Goal: Task Accomplishment & Management: Manage account settings

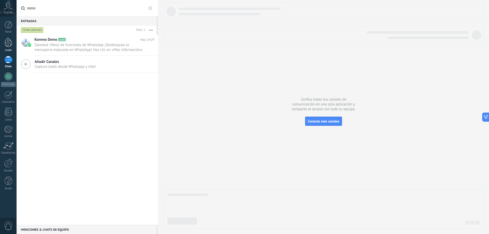
click at [11, 45] on div at bounding box center [9, 42] width 8 height 9
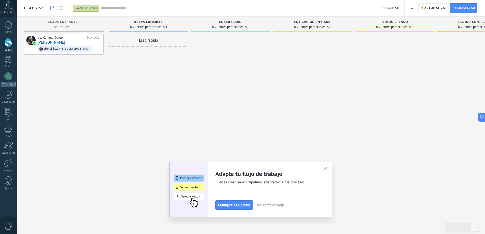
click at [7, 13] on span "Cuenta" at bounding box center [8, 12] width 8 height 3
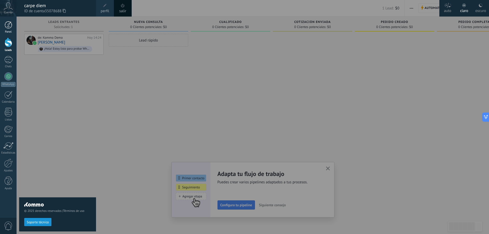
click at [8, 25] on div at bounding box center [9, 25] width 8 height 8
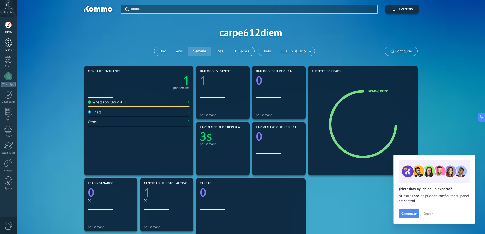
click at [7, 46] on div at bounding box center [9, 42] width 8 height 9
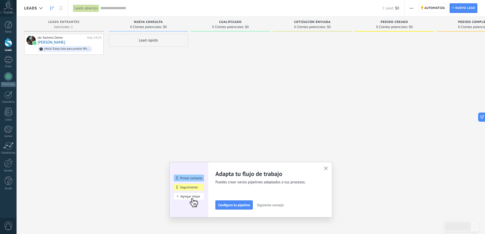
click at [328, 171] on span "button" at bounding box center [326, 169] width 4 height 4
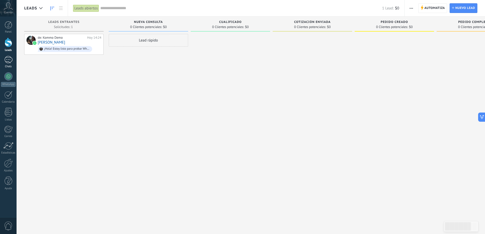
click at [7, 64] on link "1 Chats" at bounding box center [8, 62] width 17 height 12
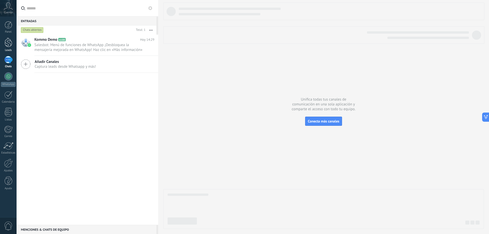
click at [11, 45] on div at bounding box center [9, 42] width 8 height 9
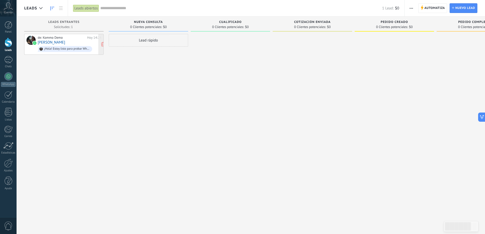
click at [79, 43] on div "de: Kommo Demo [DATE] 14:24 [PERSON_NAME] ¡Hola! Estoy listo para probar WhatsA…" at bounding box center [70, 44] width 64 height 17
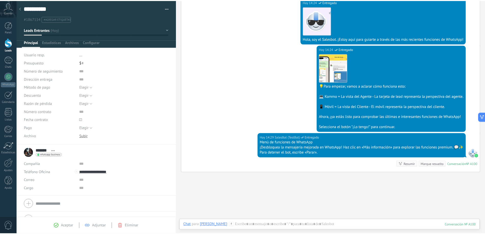
scroll to position [134, 0]
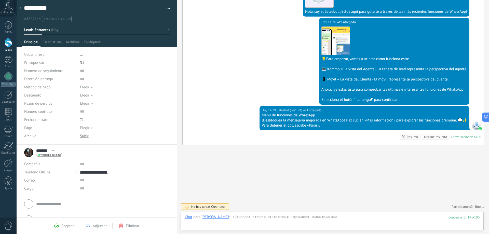
click at [6, 44] on div at bounding box center [9, 42] width 8 height 9
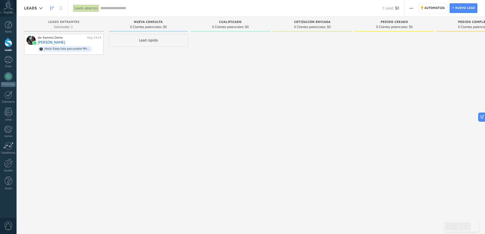
click at [410, 7] on span "button" at bounding box center [411, 8] width 3 height 10
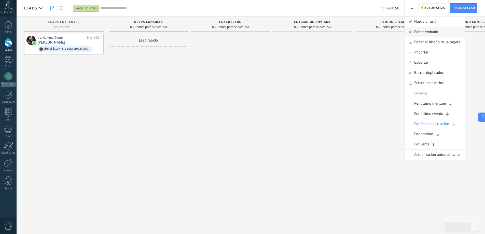
click at [426, 33] on span "Editar embudo" at bounding box center [426, 32] width 24 height 10
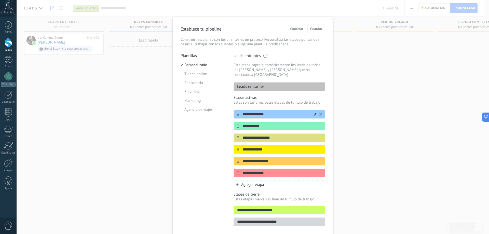
click at [284, 112] on input "**********" at bounding box center [276, 114] width 74 height 5
type input "*"
type input "**********"
click at [268, 124] on input "**********" at bounding box center [276, 126] width 74 height 5
type input "*"
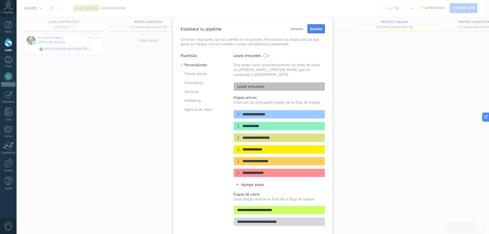
type input "**********"
click at [315, 31] on span "Guardar" at bounding box center [316, 29] width 12 height 4
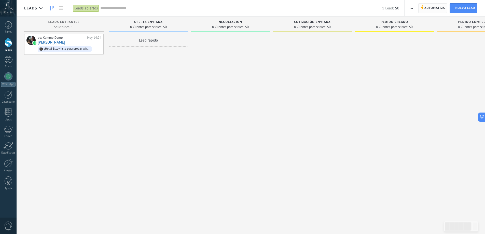
click at [433, 7] on span "Automatiza" at bounding box center [435, 8] width 21 height 9
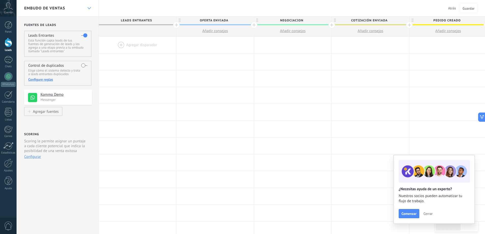
click at [88, 8] on icon at bounding box center [89, 8] width 3 height 2
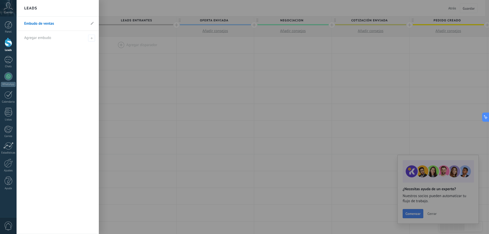
click at [79, 24] on link "Embudo de ventas" at bounding box center [55, 24] width 62 height 14
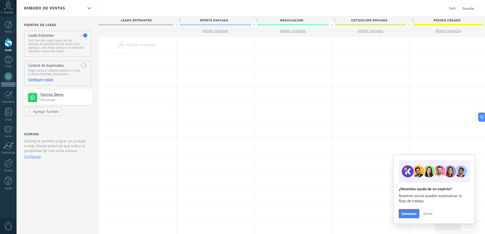
click at [415, 214] on span "Comenzar" at bounding box center [409, 214] width 15 height 4
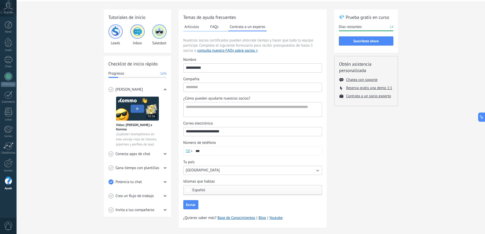
scroll to position [23, 0]
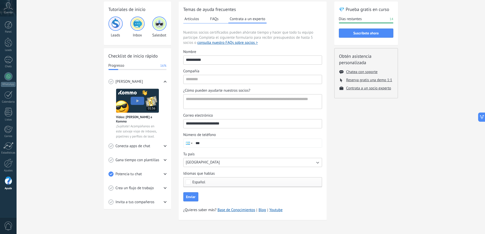
click at [298, 164] on button "USA" at bounding box center [252, 162] width 139 height 9
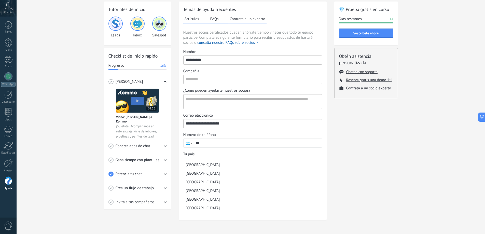
scroll to position [102, 0]
click at [217, 194] on li "Argentina" at bounding box center [251, 190] width 142 height 9
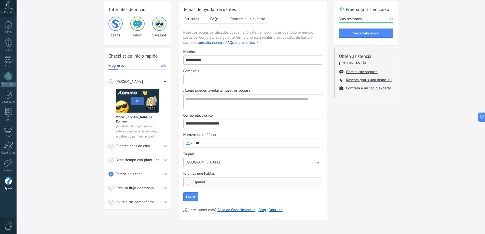
click at [214, 80] on input "Compañía" at bounding box center [253, 79] width 138 height 8
type input "**********"
click at [246, 100] on textarea "¿Cómo pueden ayudarte nuestros socios?" at bounding box center [252, 102] width 137 height 14
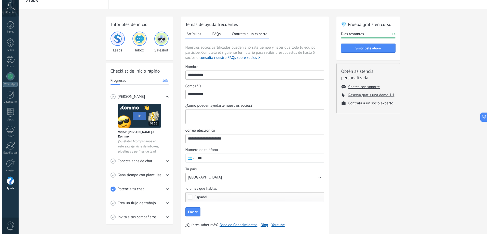
scroll to position [0, 0]
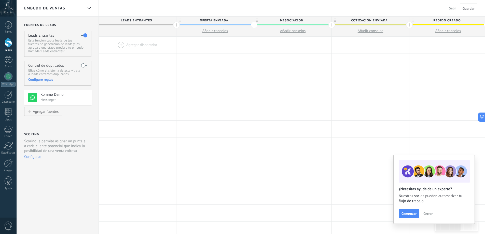
click at [454, 10] on span "Salir" at bounding box center [452, 8] width 7 height 5
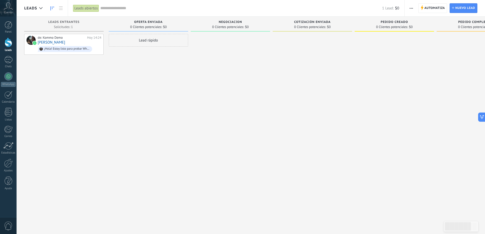
click at [410, 9] on span "button" at bounding box center [411, 8] width 3 height 10
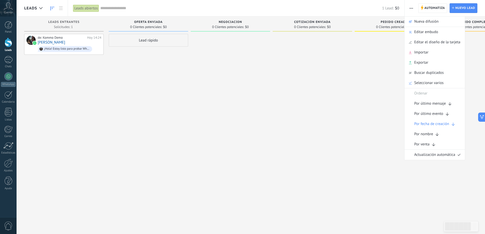
click at [335, 113] on div at bounding box center [312, 118] width 79 height 168
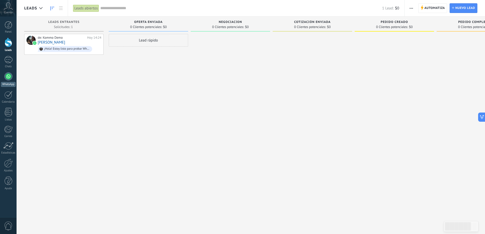
click at [7, 75] on div at bounding box center [8, 76] width 8 height 8
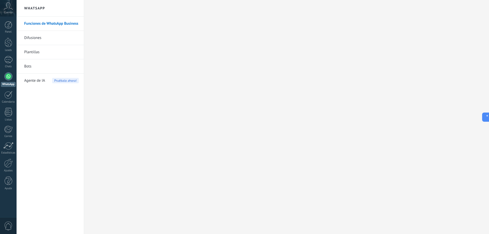
click at [66, 23] on link "Funciones de WhatsApp Business" at bounding box center [51, 24] width 55 height 14
click at [9, 45] on div at bounding box center [9, 42] width 8 height 9
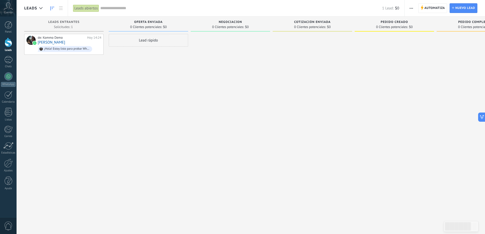
click at [412, 8] on icon "button" at bounding box center [411, 8] width 3 height 1
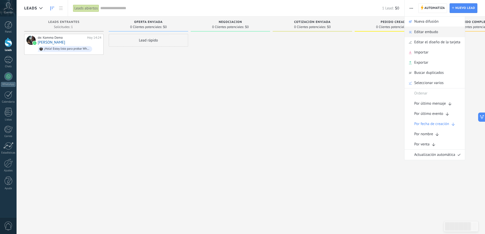
click at [425, 33] on span "Editar embudo" at bounding box center [426, 32] width 24 height 10
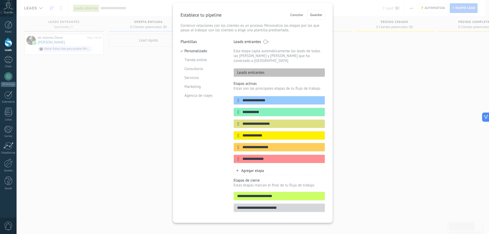
scroll to position [15, 0]
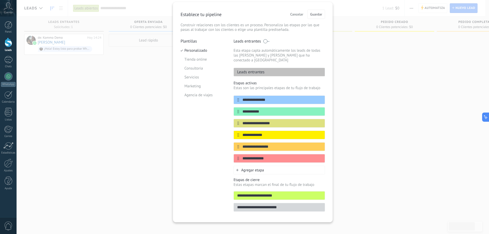
click at [416, 71] on div "**********" at bounding box center [253, 117] width 473 height 234
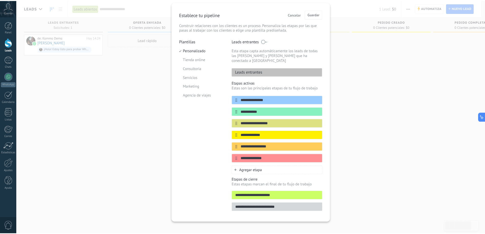
scroll to position [0, 0]
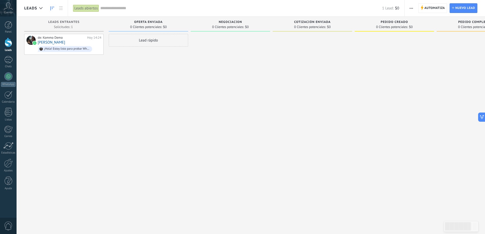
click at [410, 8] on use "button" at bounding box center [411, 8] width 3 height 1
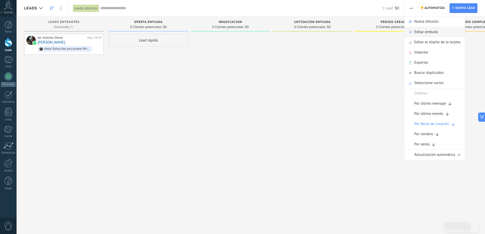
click at [421, 33] on span "Editar embudo" at bounding box center [426, 32] width 24 height 10
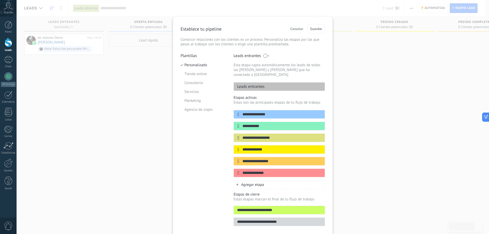
click at [381, 65] on div "**********" at bounding box center [253, 117] width 473 height 234
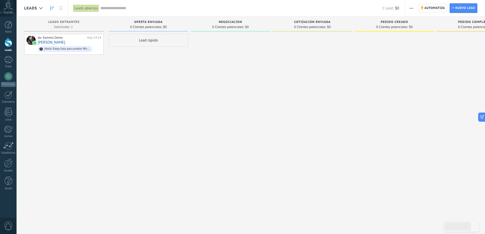
click at [433, 8] on span "Automatiza" at bounding box center [435, 8] width 21 height 9
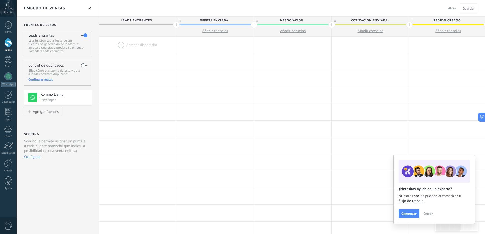
click at [120, 44] on div at bounding box center [137, 45] width 77 height 17
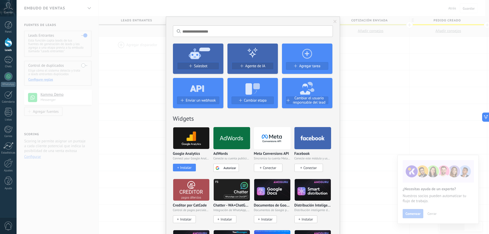
click at [216, 96] on div at bounding box center [198, 87] width 50 height 19
click at [200, 65] on span "Salesbot" at bounding box center [201, 66] width 14 height 4
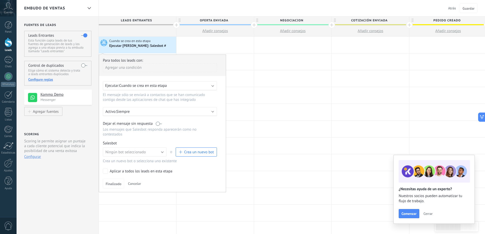
click at [207, 86] on div "Ejecutar: Cuando se crea en esta etapa" at bounding box center [157, 85] width 105 height 5
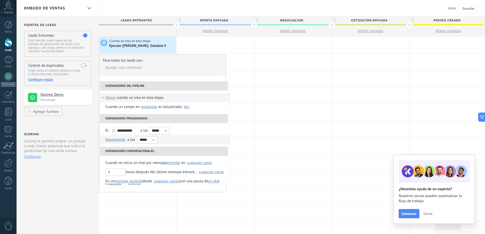
click at [112, 141] on span "Diariamente" at bounding box center [115, 139] width 20 height 5
click at [168, 131] on input "*****" at bounding box center [159, 130] width 20 height 7
click at [114, 98] on span "ahora" at bounding box center [110, 97] width 10 height 9
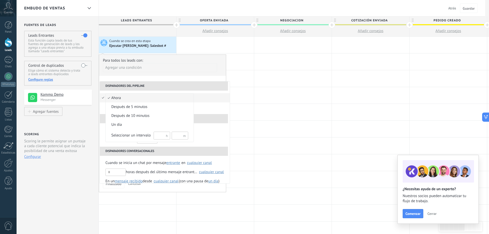
click at [143, 99] on span "ahora" at bounding box center [147, 98] width 83 height 5
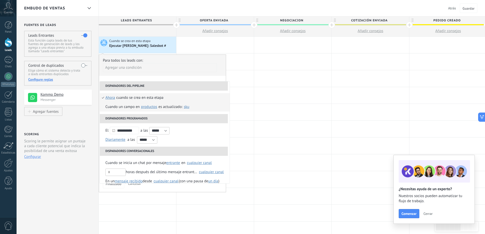
click at [148, 108] on span "Productos" at bounding box center [149, 106] width 16 height 5
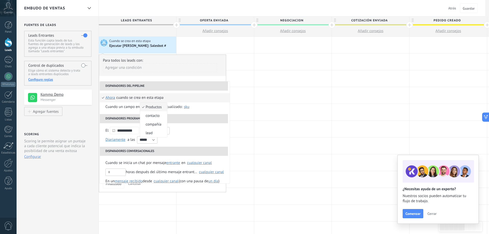
click at [162, 106] on span "Productos" at bounding box center [151, 107] width 22 height 5
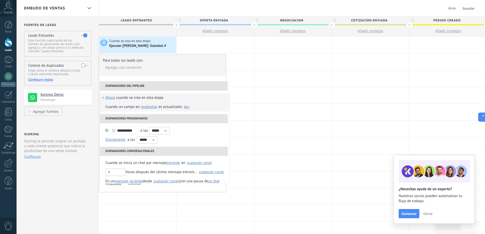
click at [186, 108] on span "SKU" at bounding box center [187, 106] width 6 height 5
click at [113, 99] on span "ahora" at bounding box center [110, 97] width 10 height 9
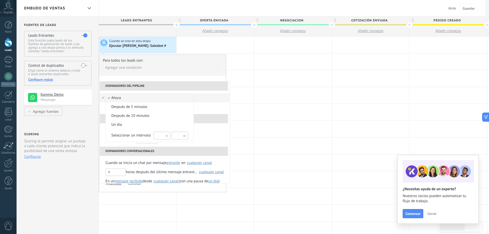
click at [117, 99] on span "ahora" at bounding box center [147, 98] width 83 height 5
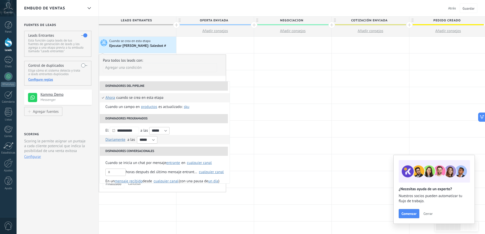
click at [130, 139] on span "a las" at bounding box center [131, 139] width 8 height 5
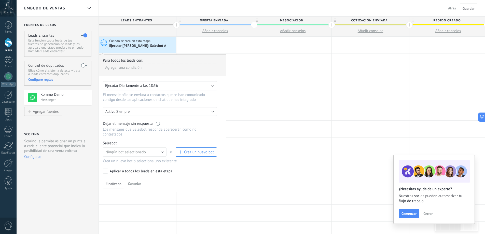
click at [213, 85] on b at bounding box center [213, 85] width 3 height 3
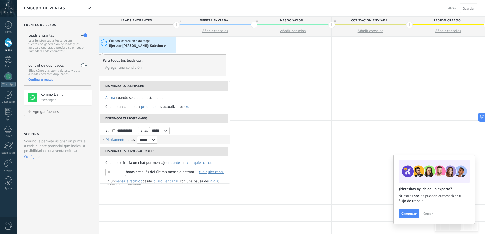
click at [123, 140] on span "Diariamente" at bounding box center [115, 139] width 20 height 5
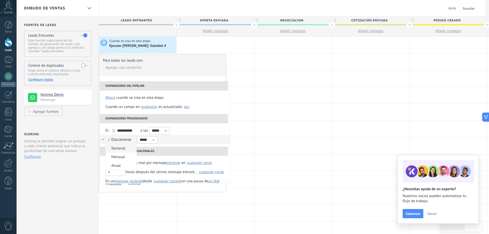
click at [122, 151] on span "Semanal" at bounding box center [118, 148] width 25 height 5
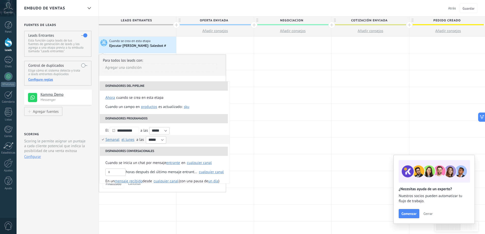
click at [126, 139] on span "el lunes" at bounding box center [128, 139] width 13 height 5
click at [118, 141] on span "Semanal" at bounding box center [112, 139] width 14 height 5
click at [131, 142] on span "el lunes" at bounding box center [128, 139] width 13 height 5
click at [118, 140] on span "Semanal" at bounding box center [112, 139] width 14 height 5
click at [112, 132] on div at bounding box center [113, 131] width 5 height 10
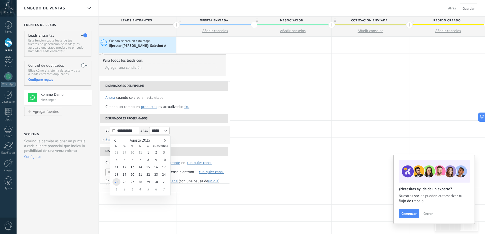
click at [118, 132] on input "**********" at bounding box center [124, 130] width 29 height 7
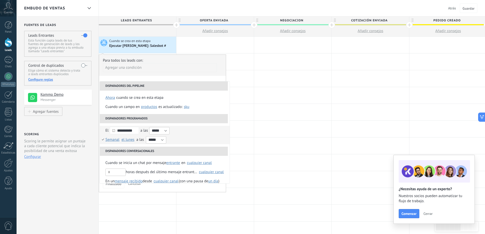
click at [115, 131] on use at bounding box center [113, 130] width 3 height 3
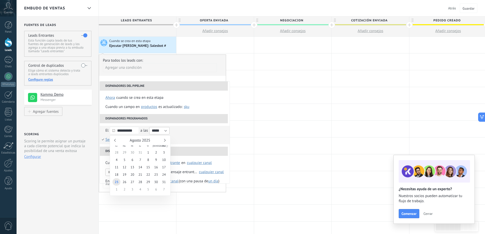
click at [113, 130] on icon at bounding box center [113, 130] width 3 height 3
click at [184, 138] on li "Semanal Diariamente Semanal Mensual Anual en enero en febrero en marzo en abril…" at bounding box center [165, 139] width 130 height 9
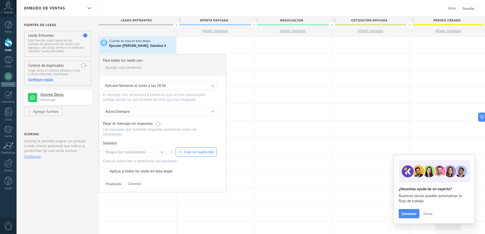
click at [213, 87] on div "Ejecutar: Semanal el lunes a las 18:56" at bounding box center [160, 85] width 114 height 9
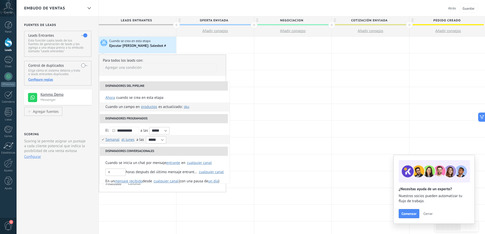
click at [155, 106] on span "Productos" at bounding box center [149, 106] width 16 height 5
click at [223, 82] on li "Disparadores del pipeline" at bounding box center [164, 86] width 128 height 9
click at [453, 9] on span "Atrás" at bounding box center [452, 8] width 8 height 5
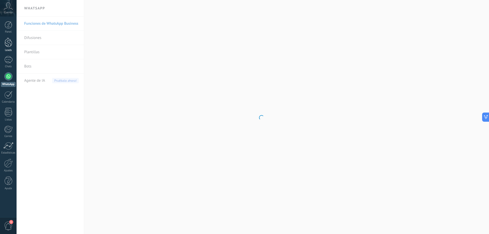
click at [12, 43] on div at bounding box center [9, 42] width 8 height 9
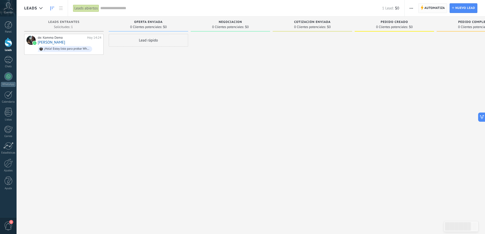
click at [431, 7] on span "Automatiza" at bounding box center [435, 8] width 21 height 9
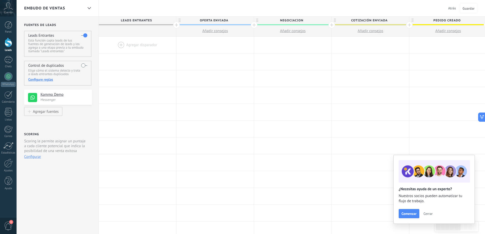
click at [121, 45] on div at bounding box center [137, 45] width 77 height 17
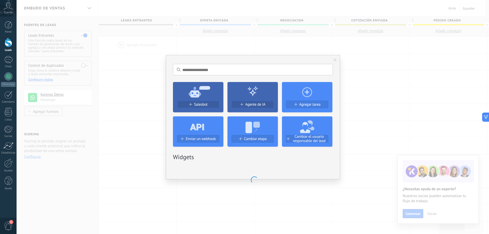
click at [197, 95] on use at bounding box center [199, 91] width 21 height 11
click at [204, 104] on span "Salesbot" at bounding box center [201, 104] width 14 height 4
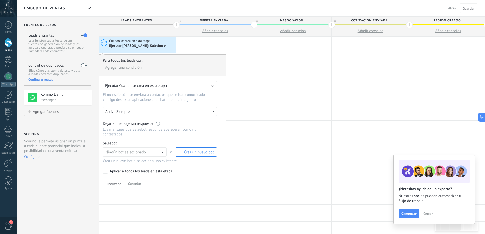
click at [456, 8] on span "Atrás" at bounding box center [452, 8] width 8 height 5
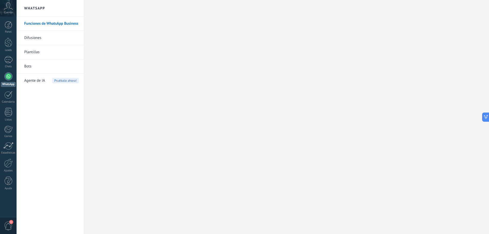
click at [6, 76] on div at bounding box center [8, 76] width 8 height 8
click at [10, 45] on div at bounding box center [9, 42] width 8 height 9
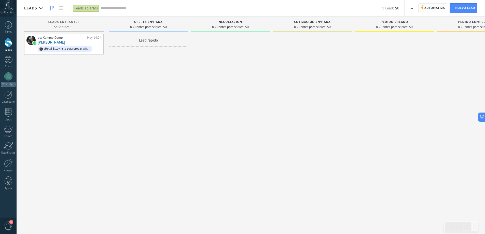
click at [434, 7] on span "Automatiza" at bounding box center [435, 8] width 21 height 9
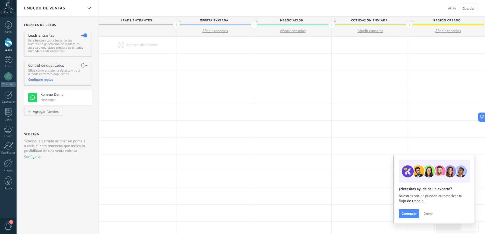
click at [451, 7] on span "Atrás" at bounding box center [452, 8] width 8 height 5
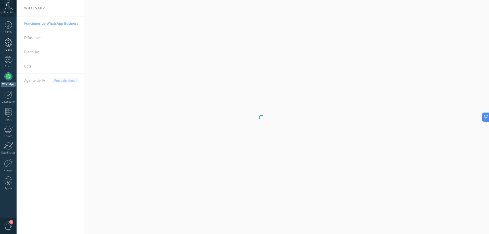
click at [8, 45] on div at bounding box center [9, 42] width 8 height 9
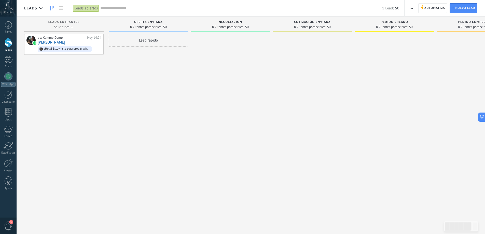
click at [412, 6] on span "button" at bounding box center [411, 8] width 3 height 10
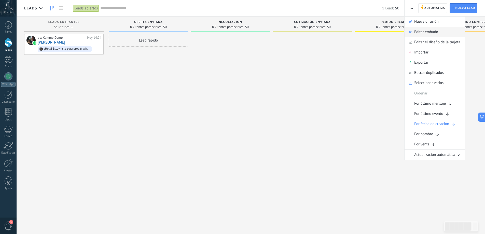
click at [420, 32] on span "Editar embudo" at bounding box center [426, 32] width 24 height 10
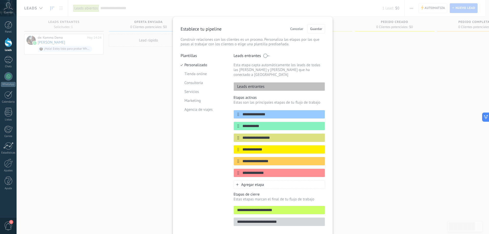
click at [372, 89] on div "**********" at bounding box center [253, 117] width 473 height 234
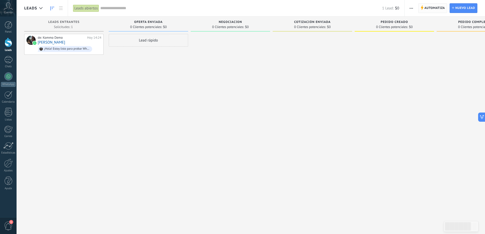
click at [438, 8] on span "Automatiza" at bounding box center [435, 8] width 21 height 9
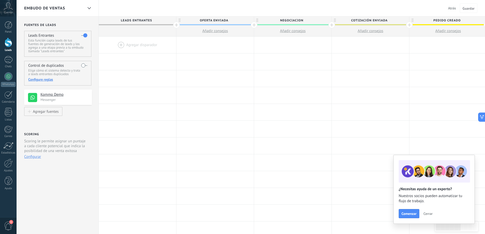
click at [428, 214] on span "Cerrar" at bounding box center [428, 214] width 9 height 4
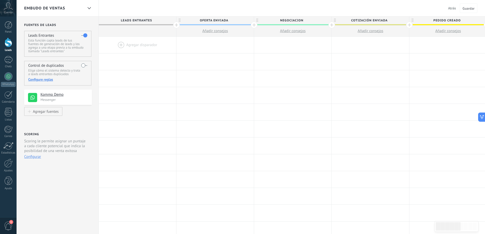
click at [119, 44] on div at bounding box center [137, 45] width 77 height 17
click at [121, 44] on div at bounding box center [137, 45] width 77 height 17
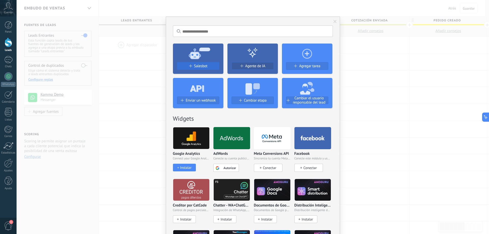
click at [200, 104] on div "Salesbot Agente de IA Agregar tarea Enviar un webhook Cambiar etapa Cambiar el …" at bounding box center [253, 73] width 160 height 69
click at [198, 66] on span "Salesbot" at bounding box center [201, 66] width 14 height 4
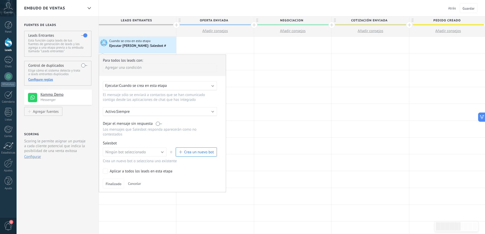
click at [211, 86] on div "Ejecutar: Cuando se crea en esta etapa" at bounding box center [160, 85] width 114 height 9
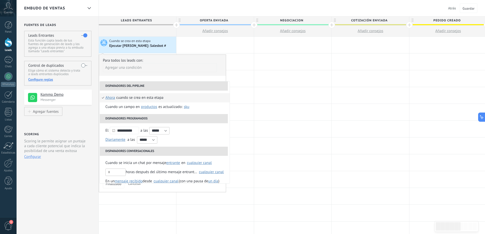
click at [111, 97] on span "ahora" at bounding box center [110, 97] width 10 height 9
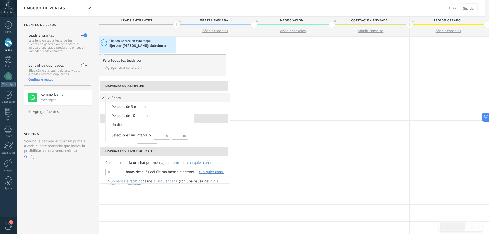
click at [179, 84] on div at bounding box center [244, 117] width 489 height 234
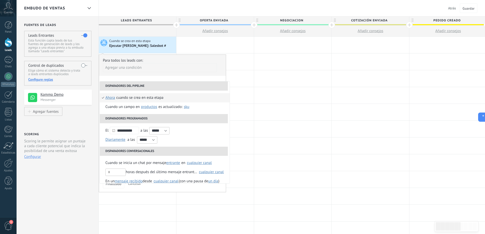
click at [111, 98] on span "ahora" at bounding box center [110, 97] width 10 height 9
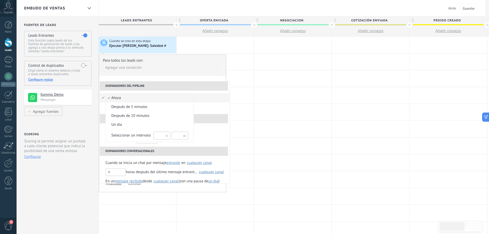
click at [216, 151] on div at bounding box center [244, 117] width 489 height 234
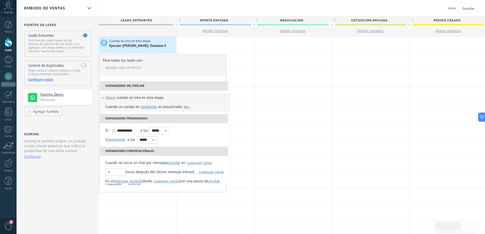
click at [143, 109] on span "Productos" at bounding box center [149, 106] width 16 height 5
click at [156, 109] on button "Productos" at bounding box center [149, 106] width 19 height 9
click at [179, 85] on li "Disparadores del pipeline" at bounding box center [164, 86] width 128 height 9
click at [192, 116] on li "Disparadores programados" at bounding box center [164, 118] width 128 height 9
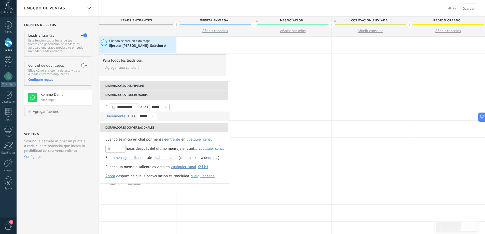
click at [122, 117] on span "Diariamente" at bounding box center [115, 116] width 20 height 5
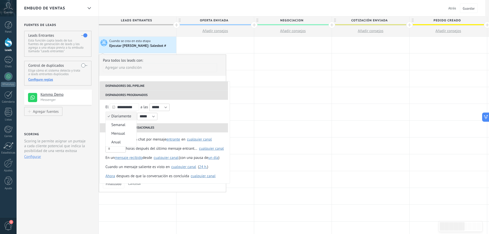
click at [123, 118] on span "Diariamente" at bounding box center [118, 116] width 25 height 5
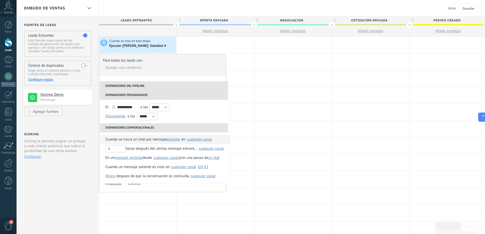
click at [171, 140] on span "entrante" at bounding box center [173, 139] width 14 height 5
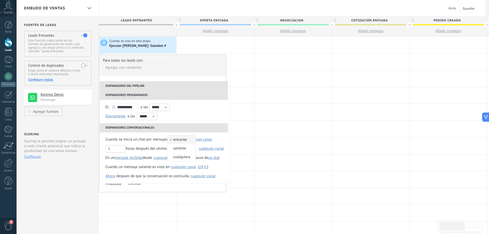
click at [183, 140] on span "entrante" at bounding box center [179, 139] width 23 height 5
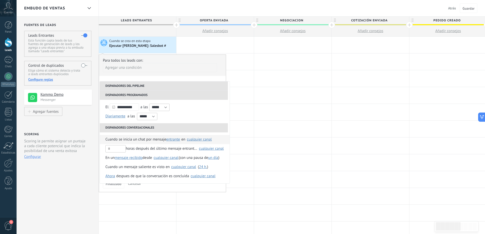
click at [199, 139] on div "cualquier canal" at bounding box center [199, 140] width 25 height 4
click at [196, 143] on div "Seleccionar todo" at bounding box center [206, 141] width 27 height 5
click at [115, 148] on input "text" at bounding box center [115, 148] width 20 height 7
type input "*"
click at [208, 149] on div "cualquier canal" at bounding box center [211, 149] width 25 height 4
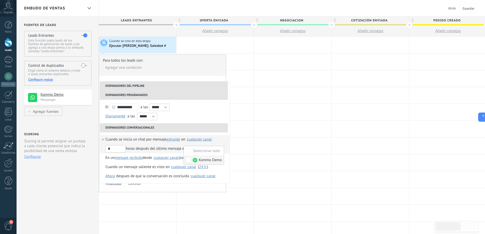
click at [205, 161] on span "Kommo Demo" at bounding box center [210, 160] width 23 height 5
click at [125, 158] on span "mensaje recibido" at bounding box center [129, 157] width 28 height 5
click at [231, 177] on div at bounding box center [215, 179] width 77 height 17
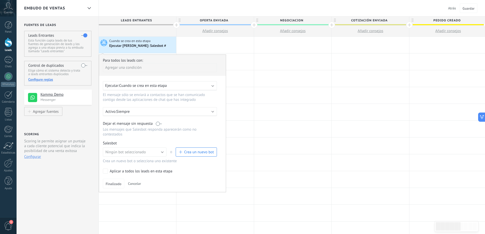
click at [209, 110] on div "Activo: Siempre" at bounding box center [159, 111] width 109 height 5
click at [208, 114] on li "Siempre" at bounding box center [170, 111] width 140 height 9
click at [205, 85] on div "Ejecutar: Cuando se crea en esta etapa" at bounding box center [157, 85] width 105 height 5
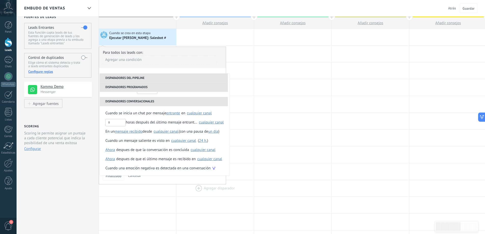
scroll to position [0, 0]
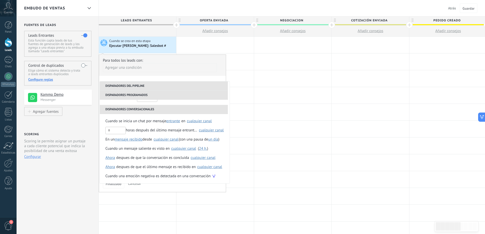
click at [225, 82] on li "Disparadores del pipeline" at bounding box center [164, 86] width 128 height 9
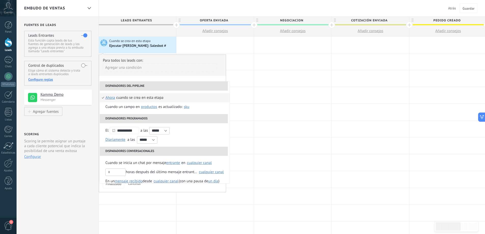
click at [217, 84] on li "Disparadores del pipeline" at bounding box center [164, 86] width 128 height 9
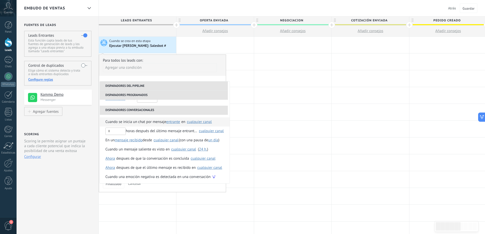
scroll to position [42, 0]
click at [225, 84] on li "Disparadores del pipeline" at bounding box center [164, 86] width 128 height 9
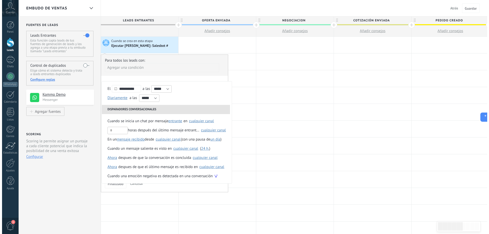
scroll to position [0, 0]
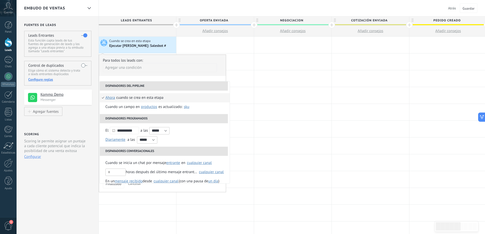
click at [201, 88] on li "Disparadores del pipeline" at bounding box center [164, 86] width 128 height 9
click at [261, 152] on div at bounding box center [292, 146] width 77 height 17
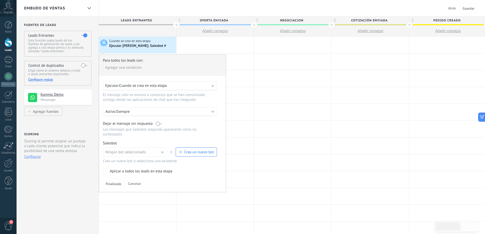
click at [194, 153] on span "Crea un nuevo bot" at bounding box center [199, 152] width 30 height 5
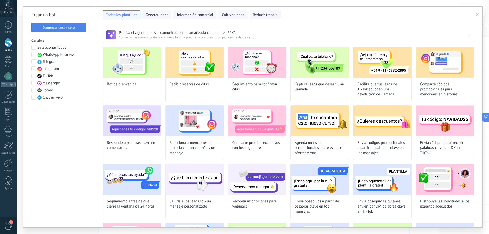
click at [57, 27] on span "Comenzar desde cero" at bounding box center [59, 28] width 32 height 4
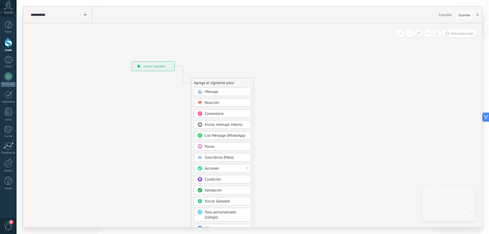
click at [221, 92] on div "Mensaje" at bounding box center [226, 91] width 43 height 5
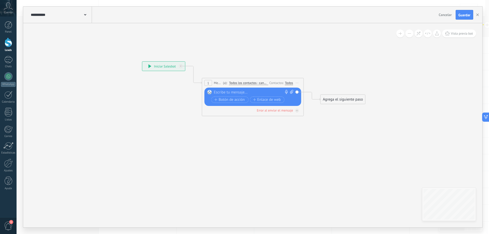
click at [235, 92] on div at bounding box center [252, 92] width 76 height 5
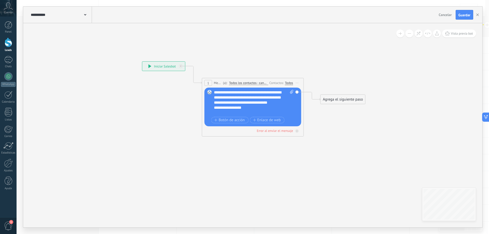
click at [347, 100] on div "Agrega el siguiente paso" at bounding box center [343, 99] width 45 height 8
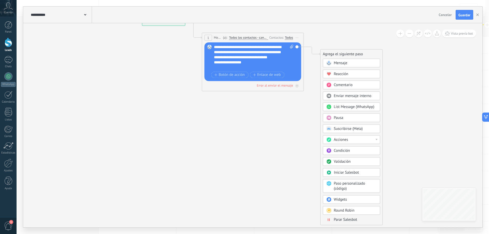
click at [359, 114] on div "Pausa" at bounding box center [351, 117] width 57 height 9
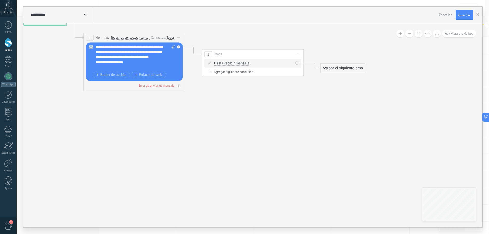
click at [299, 53] on span "Iniciar vista previa aquí Cambiar nombre Duplicar Borrar" at bounding box center [297, 53] width 8 height 7
click at [298, 55] on span "Iniciar vista previa aquí Cambiar nombre Duplicar Borrar" at bounding box center [297, 53] width 8 height 7
click at [243, 64] on span "Hasta recibir mensaje" at bounding box center [231, 63] width 35 height 4
click at [243, 64] on button "Hasta recibir mensaje" at bounding box center [244, 63] width 64 height 9
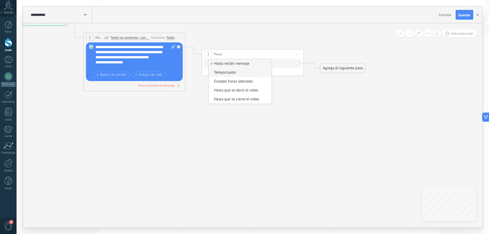
click at [234, 73] on span "Temporizador" at bounding box center [240, 72] width 62 height 5
click at [256, 63] on span ": * horas * min * sec" at bounding box center [252, 63] width 32 height 5
click at [253, 62] on input "*" at bounding box center [252, 64] width 2 height 4
type input "*"
click at [263, 64] on input "*" at bounding box center [262, 64] width 2 height 4
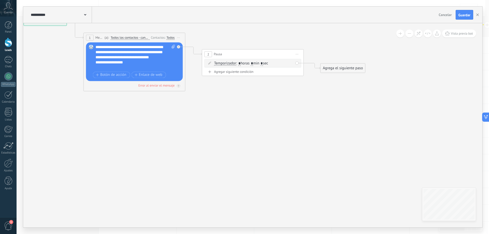
type input "*"
click at [343, 68] on div "Agrega el siguiente paso" at bounding box center [343, 68] width 45 height 8
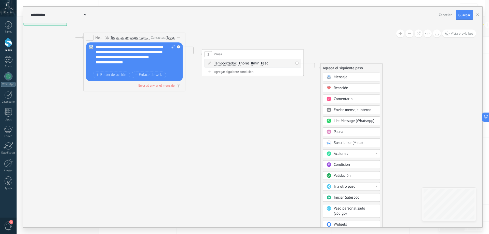
click at [341, 76] on span "Mensaje" at bounding box center [341, 77] width 14 height 5
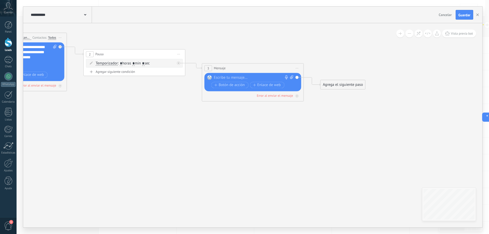
click at [247, 77] on div at bounding box center [252, 77] width 76 height 5
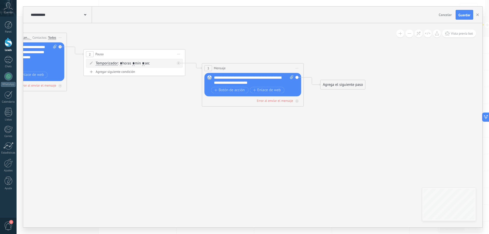
click at [332, 85] on div "Agrega el siguiente paso" at bounding box center [343, 84] width 45 height 8
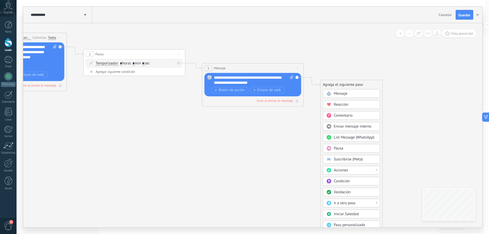
click at [343, 192] on span "Validación" at bounding box center [342, 192] width 17 height 5
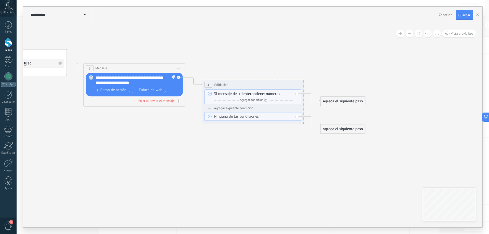
click at [272, 94] on span "números" at bounding box center [273, 94] width 14 height 4
click at [272, 94] on button "números" at bounding box center [295, 93] width 64 height 9
click at [272, 104] on span "letras" at bounding box center [291, 103] width 62 height 5
click at [332, 101] on div "Agrega el siguiente paso" at bounding box center [343, 101] width 45 height 8
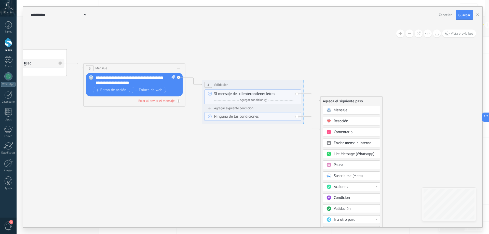
click at [335, 110] on span "Mensaje" at bounding box center [341, 110] width 14 height 5
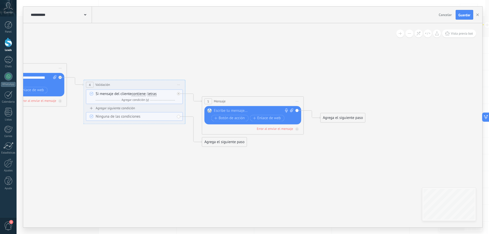
click at [338, 120] on div "Agrega el siguiente paso" at bounding box center [343, 118] width 45 height 8
click at [339, 127] on span "Mensaje" at bounding box center [341, 126] width 14 height 5
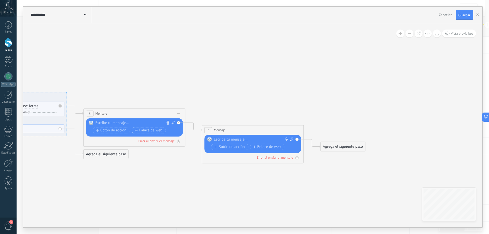
click at [297, 130] on icon at bounding box center [297, 130] width 3 height 1
click at [312, 163] on div "Borrar" at bounding box center [320, 163] width 50 height 9
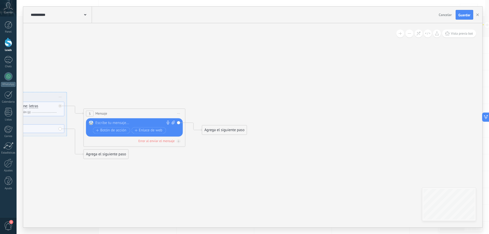
click at [120, 124] on div at bounding box center [134, 122] width 76 height 5
click at [165, 124] on div "**********" at bounding box center [136, 122] width 80 height 5
click at [229, 130] on div "Agrega el siguiente paso" at bounding box center [224, 130] width 45 height 8
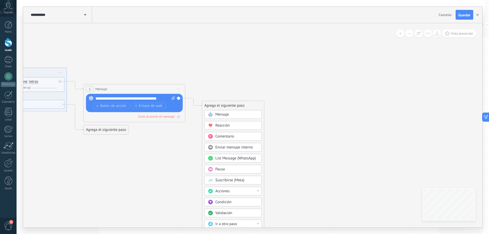
click at [224, 192] on span "Acciones" at bounding box center [223, 191] width 14 height 5
click at [233, 192] on div "Administrar etiquetas" at bounding box center [233, 191] width 57 height 9
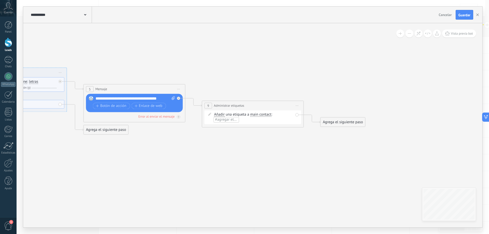
click at [229, 120] on span "#agregar etiquetas" at bounding box center [230, 119] width 31 height 5
type input "**********"
click at [348, 122] on div "Agrega el siguiente paso" at bounding box center [343, 122] width 45 height 8
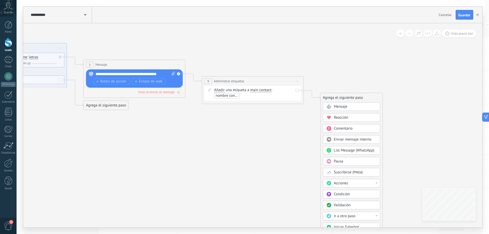
click at [346, 184] on span "Acciones" at bounding box center [341, 183] width 14 height 5
click at [348, 209] on div "Cambiar etapa del lead" at bounding box center [351, 209] width 57 height 9
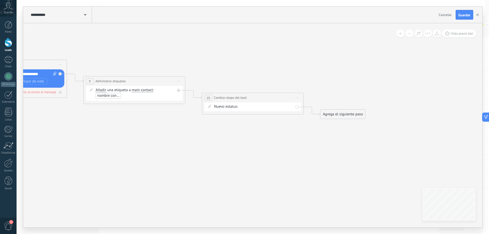
click at [343, 114] on div "Agrega el siguiente paso" at bounding box center [343, 114] width 45 height 8
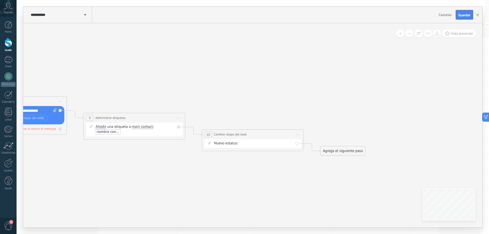
click at [465, 13] on span "Guardar" at bounding box center [465, 15] width 12 height 4
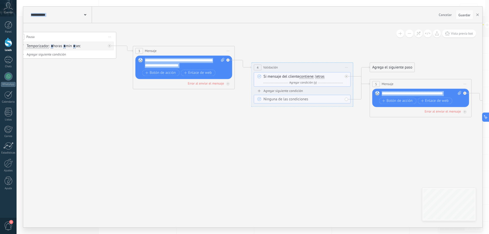
drag, startPoint x: 78, startPoint y: 160, endPoint x: 482, endPoint y: 143, distance: 405.2
click at [482, 143] on div "**********" at bounding box center [253, 116] width 460 height 221
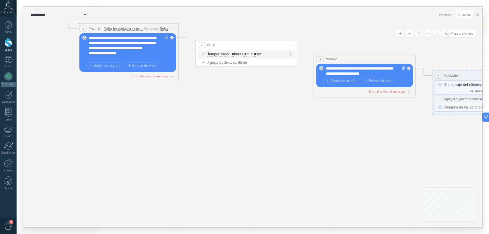
drag, startPoint x: 122, startPoint y: 133, endPoint x: 302, endPoint y: 141, distance: 181.0
click at [302, 141] on icon at bounding box center [476, 77] width 1172 height 394
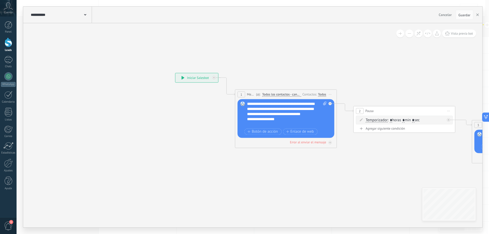
drag, startPoint x: 73, startPoint y: 118, endPoint x: 231, endPoint y: 184, distance: 171.4
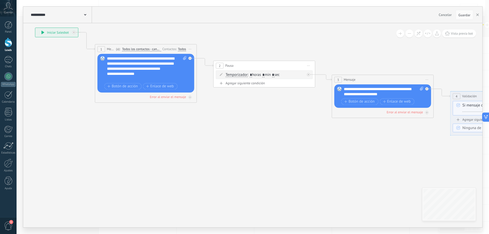
drag, startPoint x: 147, startPoint y: 135, endPoint x: 7, endPoint y: 89, distance: 147.3
click at [7, 89] on body ".abccls-1,.abccls-2{fill-rule:evenodd}.abccls-2{fill:#fff} .abfcls-1{fill:none}…" at bounding box center [244, 117] width 489 height 234
click at [464, 15] on span "Guardar" at bounding box center [465, 15] width 12 height 4
click at [4, 168] on link "Ajustes" at bounding box center [8, 166] width 17 height 14
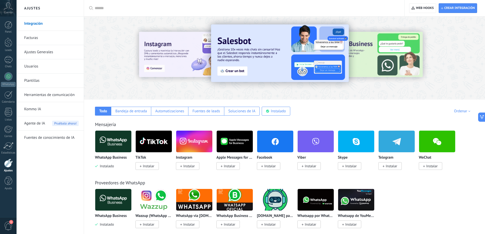
click at [52, 52] on link "Ajustes Generales" at bounding box center [51, 52] width 55 height 14
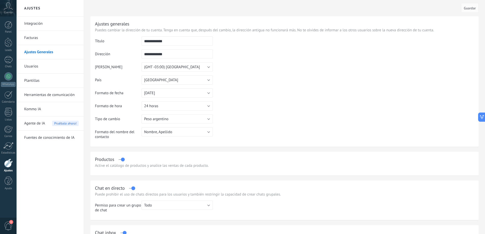
click at [7, 164] on div at bounding box center [8, 163] width 9 height 9
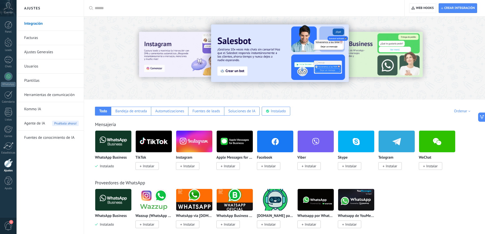
click at [44, 96] on link "Herramientas de comunicación" at bounding box center [51, 95] width 55 height 14
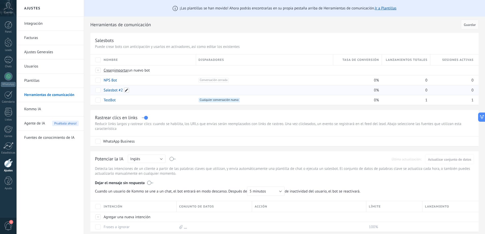
click at [126, 91] on span at bounding box center [126, 90] width 5 height 5
type input "*"
type input "**********"
click at [119, 102] on span "Guardar" at bounding box center [115, 102] width 12 height 4
click at [10, 42] on div at bounding box center [9, 42] width 8 height 9
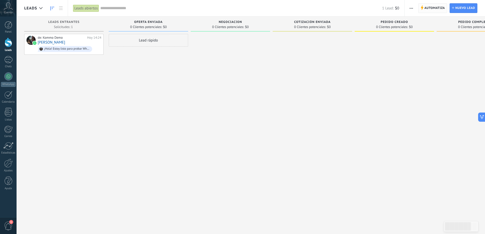
click at [439, 8] on span "Automatiza" at bounding box center [435, 8] width 21 height 9
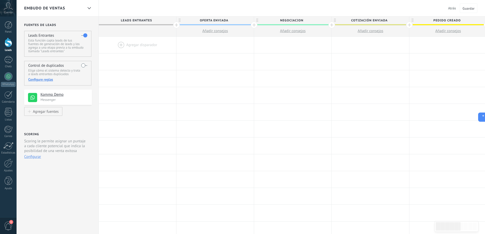
click at [453, 9] on span "Atrás" at bounding box center [452, 8] width 8 height 5
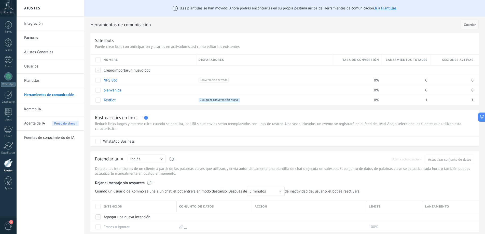
click at [472, 24] on span "Guardar" at bounding box center [470, 25] width 12 height 4
click at [8, 62] on div "1" at bounding box center [8, 59] width 8 height 7
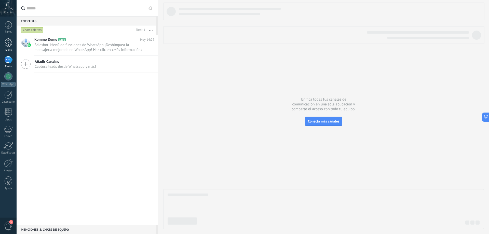
click at [8, 45] on div at bounding box center [9, 42] width 8 height 9
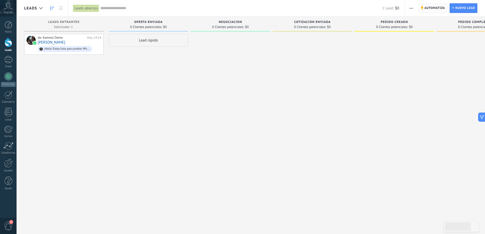
click at [437, 7] on span "Automatiza" at bounding box center [435, 8] width 21 height 9
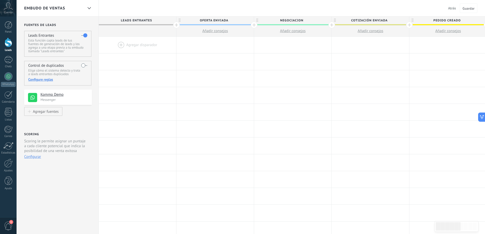
click at [153, 20] on span "Leads Entrantes" at bounding box center [136, 21] width 75 height 8
click at [10, 61] on div "1" at bounding box center [8, 59] width 8 height 7
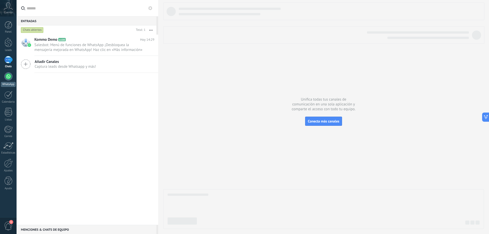
click at [11, 75] on div at bounding box center [8, 76] width 8 height 8
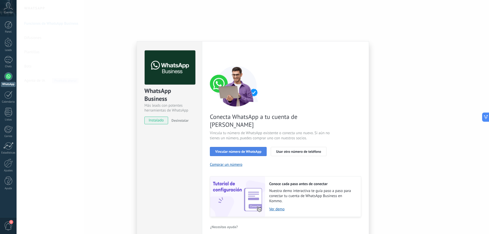
click at [246, 150] on span "Vincular número de WhatsApp" at bounding box center [238, 152] width 46 height 4
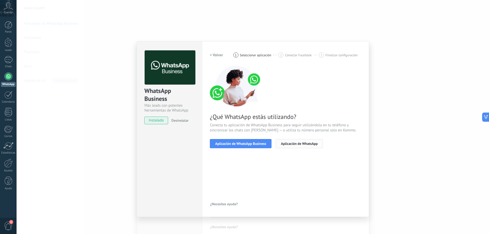
click at [296, 144] on span "Aplicación de WhatsApp" at bounding box center [299, 144] width 37 height 4
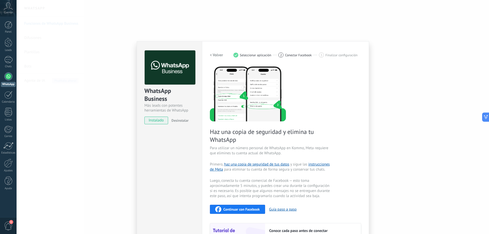
click at [158, 120] on span "instalado" at bounding box center [156, 121] width 23 height 8
click at [215, 55] on h2 "< Volver" at bounding box center [216, 55] width 13 height 5
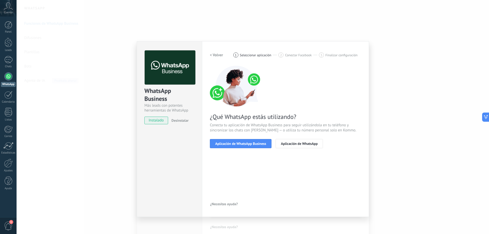
click at [215, 55] on h2 "< Volver" at bounding box center [216, 55] width 13 height 5
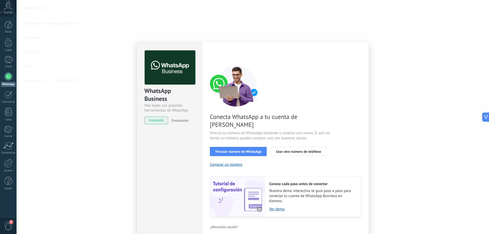
click at [160, 121] on span "instalado" at bounding box center [156, 121] width 23 height 8
click at [234, 150] on span "Vincular número de WhatsApp" at bounding box center [238, 152] width 46 height 4
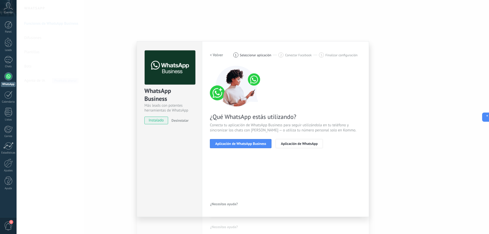
click at [426, 105] on div "WhatsApp Business Más leads con potentes herramientas de WhatsApp instalado Des…" at bounding box center [253, 117] width 473 height 234
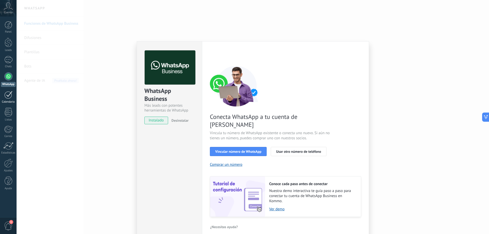
click at [10, 101] on div "Calendario" at bounding box center [8, 101] width 15 height 3
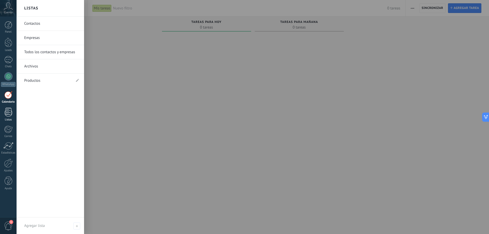
click at [6, 112] on div at bounding box center [9, 112] width 8 height 9
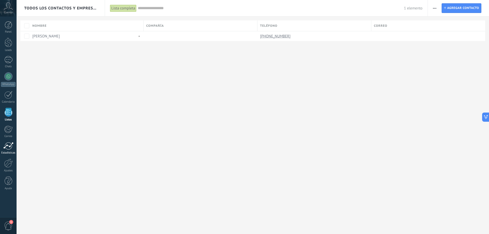
click at [10, 144] on div at bounding box center [8, 146] width 10 height 8
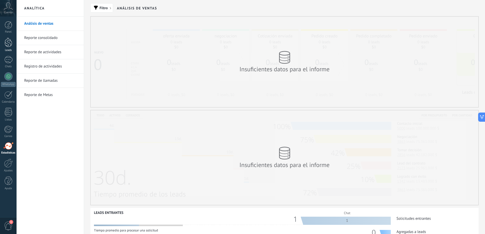
click at [8, 43] on div at bounding box center [9, 42] width 8 height 9
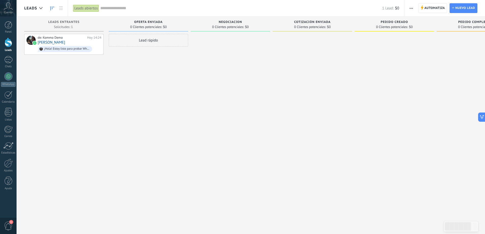
click at [153, 40] on div "Lead rápido" at bounding box center [148, 40] width 79 height 13
click at [242, 79] on div at bounding box center [230, 118] width 79 height 168
click at [161, 161] on div "Lead rápido Instalar Cancelar Ajustes" at bounding box center [148, 118] width 79 height 168
click at [143, 109] on span "Cancelar" at bounding box center [138, 108] width 13 height 5
drag, startPoint x: 150, startPoint y: 41, endPoint x: 130, endPoint y: 71, distance: 35.8
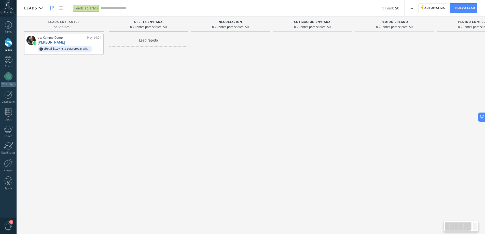
click at [130, 71] on div "Lead rápido" at bounding box center [148, 118] width 79 height 168
click at [141, 55] on div "Lead rápido" at bounding box center [147, 118] width 79 height 168
click at [136, 68] on div "Lead rápido" at bounding box center [147, 118] width 79 height 168
drag, startPoint x: 137, startPoint y: 65, endPoint x: 252, endPoint y: 108, distance: 123.1
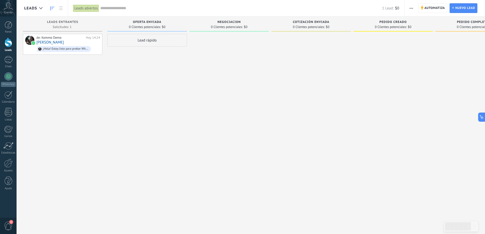
click at [254, 109] on div at bounding box center [229, 118] width 79 height 168
click at [158, 44] on div "Lead rápido" at bounding box center [147, 40] width 79 height 13
click at [69, 67] on div "de: Kommo Demo [DATE] 14:24 [PERSON_NAME] ¡Hola! Estoy listo para probar WhatsA…" at bounding box center [62, 118] width 79 height 168
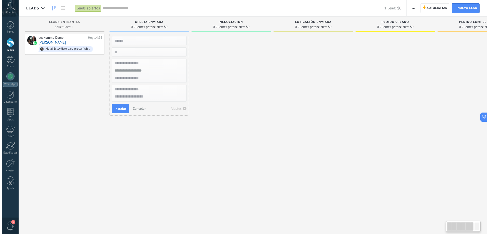
scroll to position [0, 2]
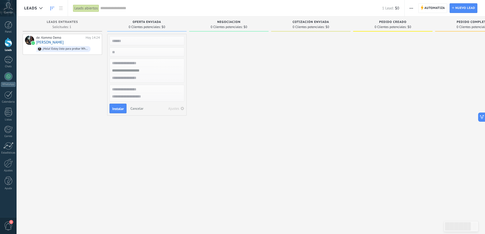
click at [233, 153] on div at bounding box center [228, 118] width 79 height 168
click at [142, 109] on span "Cancelar" at bounding box center [136, 108] width 13 height 5
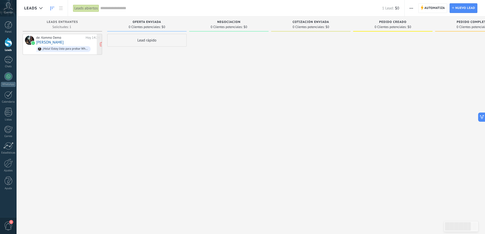
click at [66, 43] on div "de: Kommo Demo [DATE] 14:24 [PERSON_NAME] ¡Hola! Estoy listo para probar WhatsA…" at bounding box center [68, 44] width 64 height 17
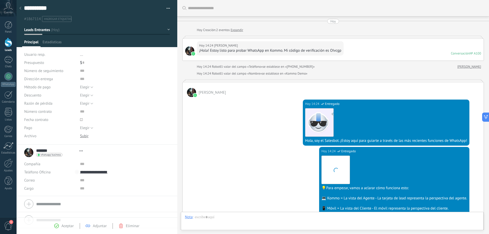
type textarea "**********"
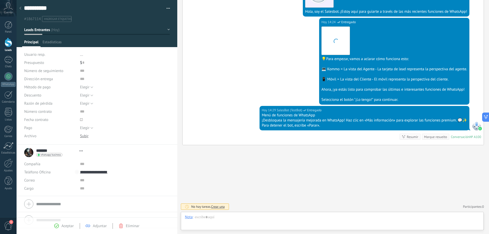
scroll to position [8, 0]
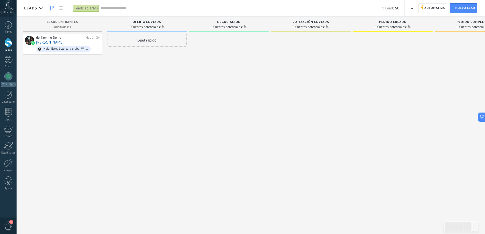
click at [75, 65] on div "de: Kommo Demo [DATE] 14:24 [PERSON_NAME] ¡Hola! Estoy listo para probar WhatsA…" at bounding box center [62, 118] width 79 height 168
click at [411, 9] on span "button" at bounding box center [411, 8] width 3 height 10
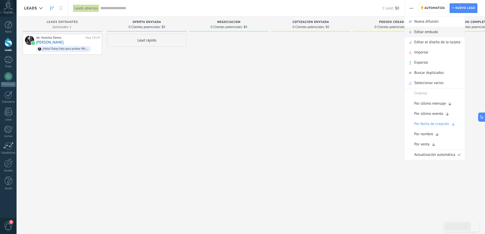
click at [421, 33] on span "Editar embudo" at bounding box center [426, 32] width 24 height 10
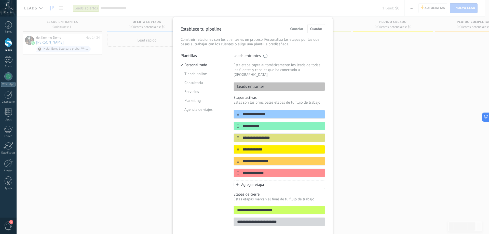
click at [414, 77] on div "**********" at bounding box center [253, 117] width 473 height 234
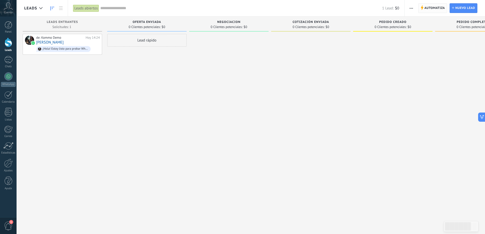
click at [433, 8] on span "Automatiza" at bounding box center [435, 8] width 21 height 9
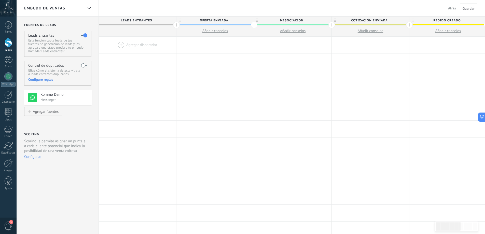
click at [129, 31] on div at bounding box center [137, 30] width 77 height 11
click at [122, 45] on div at bounding box center [137, 45] width 77 height 17
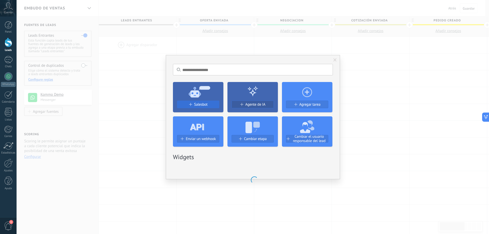
click at [207, 103] on span "Salesbot" at bounding box center [201, 104] width 14 height 4
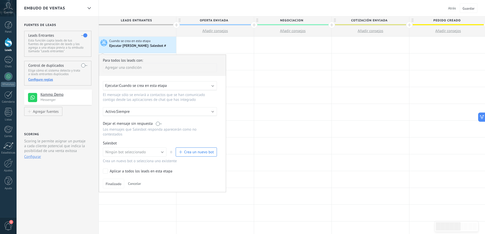
click at [213, 87] on div "Ejecutar: Cuando se crea en esta etapa" at bounding box center [160, 85] width 114 height 9
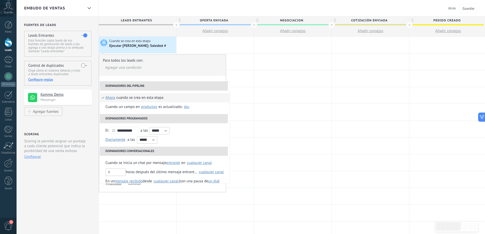
click at [213, 87] on li "Disparadores del pipeline" at bounding box center [164, 86] width 128 height 9
click at [222, 78] on div "**********" at bounding box center [162, 124] width 127 height 138
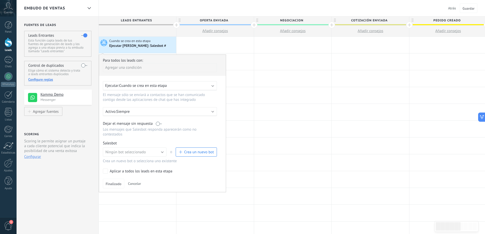
click at [185, 152] on span "Crea un nuevo bot" at bounding box center [199, 152] width 30 height 5
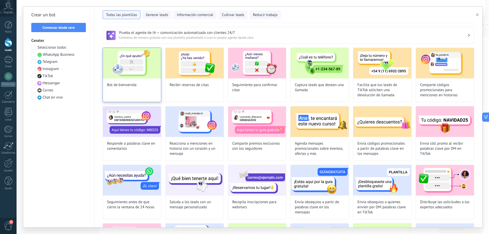
click at [140, 77] on img at bounding box center [132, 63] width 58 height 31
type input "**********"
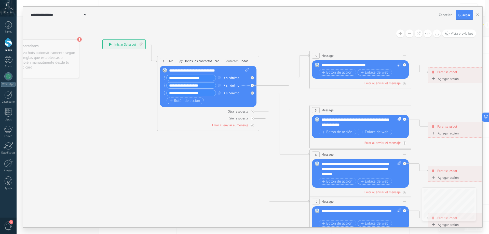
drag, startPoint x: 245, startPoint y: 184, endPoint x: 216, endPoint y: 162, distance: 36.4
click at [216, 162] on icon at bounding box center [372, 169] width 794 height 515
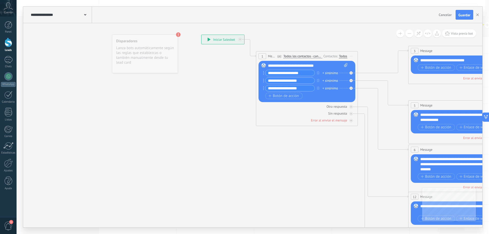
drag, startPoint x: 125, startPoint y: 152, endPoint x: 224, endPoint y: 147, distance: 99.0
click at [224, 147] on icon at bounding box center [471, 164] width 794 height 515
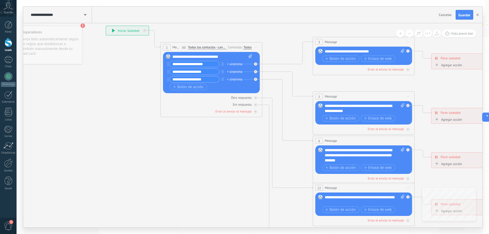
drag, startPoint x: 232, startPoint y: 159, endPoint x: 136, endPoint y: 150, distance: 95.9
click at [136, 150] on icon at bounding box center [375, 155] width 794 height 515
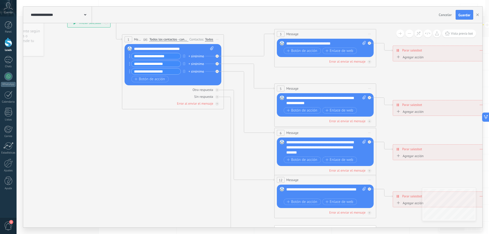
drag, startPoint x: 254, startPoint y: 147, endPoint x: 216, endPoint y: 139, distance: 39.4
click at [216, 139] on icon at bounding box center [337, 147] width 794 height 515
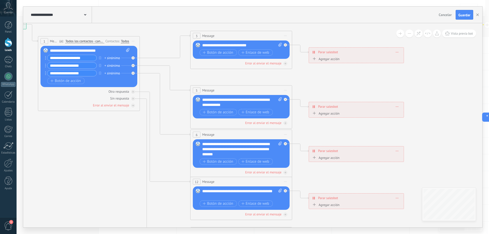
drag, startPoint x: 387, startPoint y: 76, endPoint x: 303, endPoint y: 78, distance: 84.1
click at [303, 78] on icon at bounding box center [253, 149] width 794 height 515
click at [330, 59] on div "Agregar acción" at bounding box center [325, 59] width 28 height 4
click at [330, 59] on button "Conversación marcada como cerrada" at bounding box center [341, 59] width 64 height 9
click at [366, 82] on icon at bounding box center [253, 149] width 794 height 515
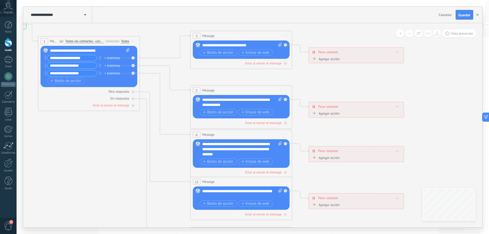
click at [399, 52] on div "**********" at bounding box center [356, 52] width 95 height 9
click at [329, 60] on div "Agregar acción" at bounding box center [325, 59] width 28 height 4
click at [329, 60] on button "Conversación marcada como cerrada" at bounding box center [341, 59] width 64 height 9
click at [331, 67] on span "Iniciar Salesbot" at bounding box center [340, 67] width 62 height 5
click at [340, 60] on span "Iniciar Salesbot" at bounding box center [333, 61] width 25 height 4
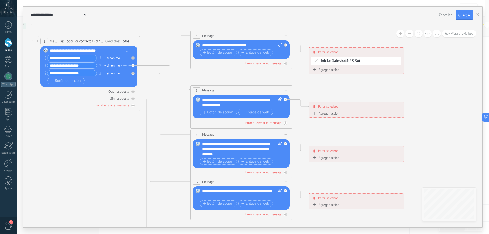
click at [340, 60] on button "Iniciar Salesbot" at bounding box center [350, 60] width 64 height 9
click at [348, 70] on span "Iniciar Salesbot" at bounding box center [346, 70] width 62 height 5
click at [362, 60] on div "Iniciar Salesbot Conversación marcada como cerrada Iniciar Salesbot Iniciar Sal…" at bounding box center [360, 60] width 79 height 5
click at [337, 69] on div "Agregar acción" at bounding box center [325, 70] width 28 height 4
click at [337, 69] on button "Iniciar Salesbot" at bounding box center [341, 69] width 64 height 9
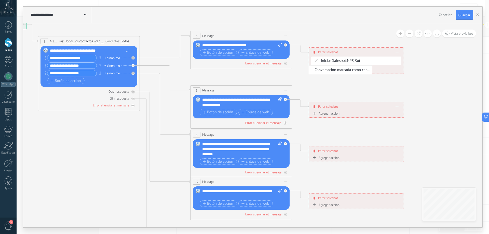
click at [382, 69] on div "Agregar acción Conversación marcada como cerrada Iniciar Salesbot Iniciar Sales…" at bounding box center [356, 70] width 90 height 6
click at [316, 60] on icon at bounding box center [316, 60] width 3 height 3
click at [315, 61] on span at bounding box center [316, 60] width 9 height 4
click at [397, 52] on icon at bounding box center [397, 52] width 3 height 1
click at [351, 60] on span "NPS Bot" at bounding box center [353, 60] width 13 height 5
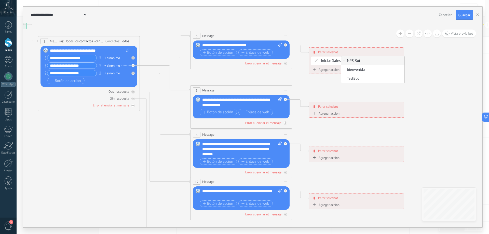
click at [329, 69] on div "Agregar acción" at bounding box center [325, 70] width 28 height 4
click at [329, 69] on button "Iniciar Salesbot" at bounding box center [341, 69] width 64 height 9
click at [286, 44] on div at bounding box center [285, 44] width 3 height 3
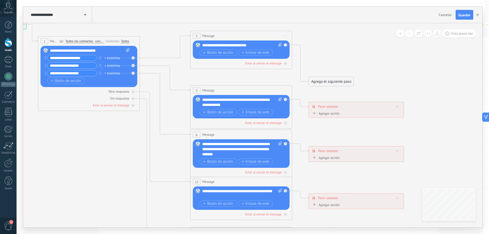
click at [325, 83] on div "Agrega el siguiente paso" at bounding box center [331, 81] width 45 height 8
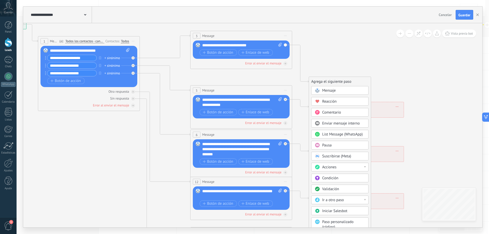
click at [443, 15] on span "Cancelar" at bounding box center [445, 14] width 13 height 5
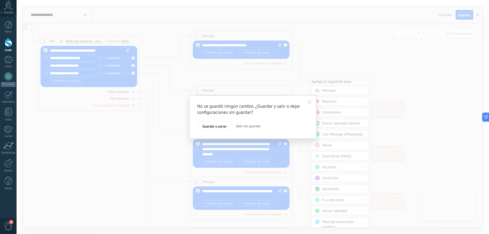
click at [245, 126] on span "Salir sin guardar" at bounding box center [248, 126] width 25 height 5
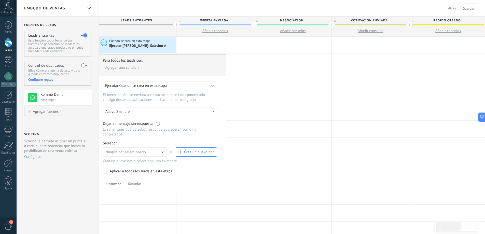
click at [202, 153] on span "Crea un nuevo bot" at bounding box center [199, 152] width 30 height 5
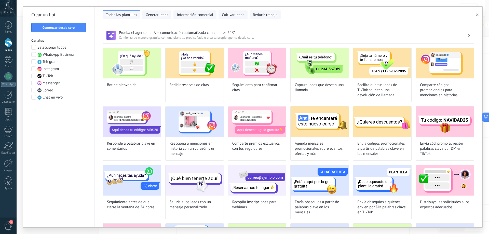
click at [64, 26] on span "Comenzar desde cero" at bounding box center [59, 28] width 32 height 4
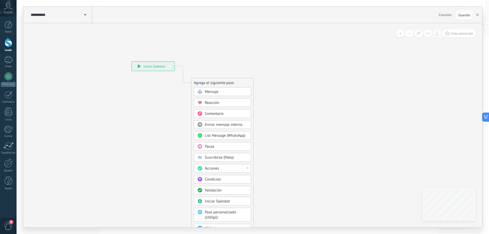
click at [212, 92] on span "Mensaje" at bounding box center [212, 91] width 14 height 5
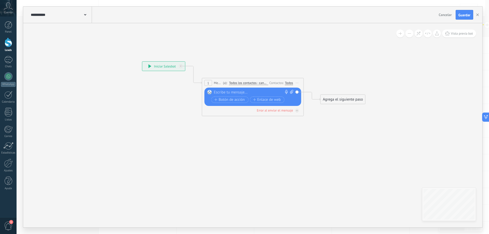
click at [241, 91] on div at bounding box center [252, 92] width 76 height 5
